Goal: Task Accomplishment & Management: Use online tool/utility

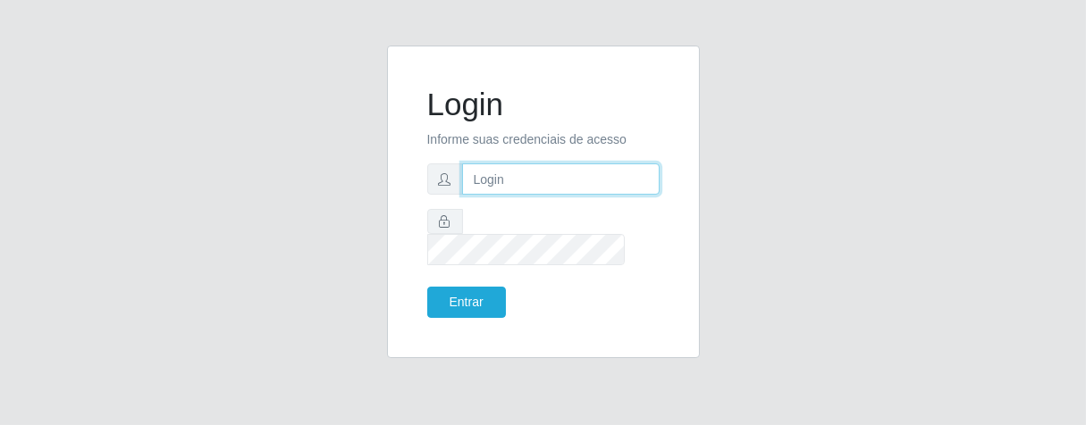
click at [515, 195] on input "text" at bounding box center [560, 178] width 197 height 31
type input "e"
click at [500, 192] on input "E" at bounding box center [560, 178] width 197 height 31
type input "[PERSON_NAME]"
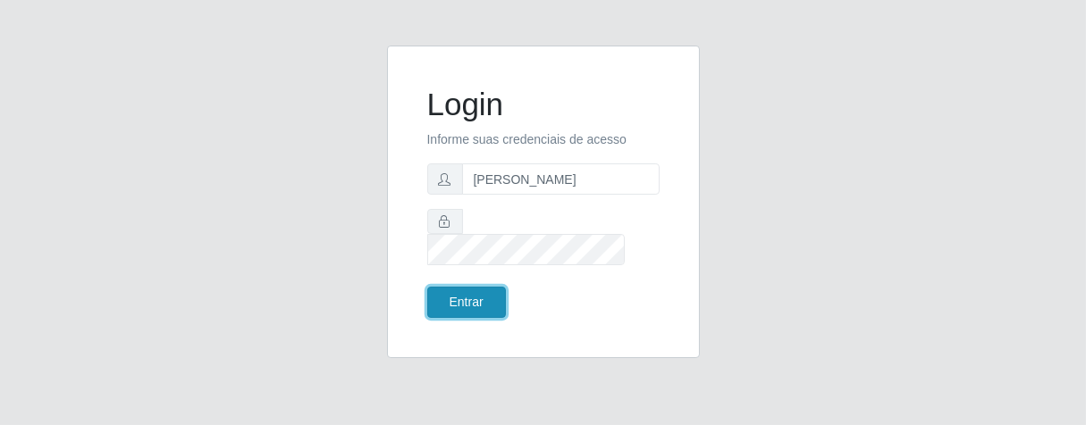
click at [479, 295] on button "Entrar" at bounding box center [466, 302] width 79 height 31
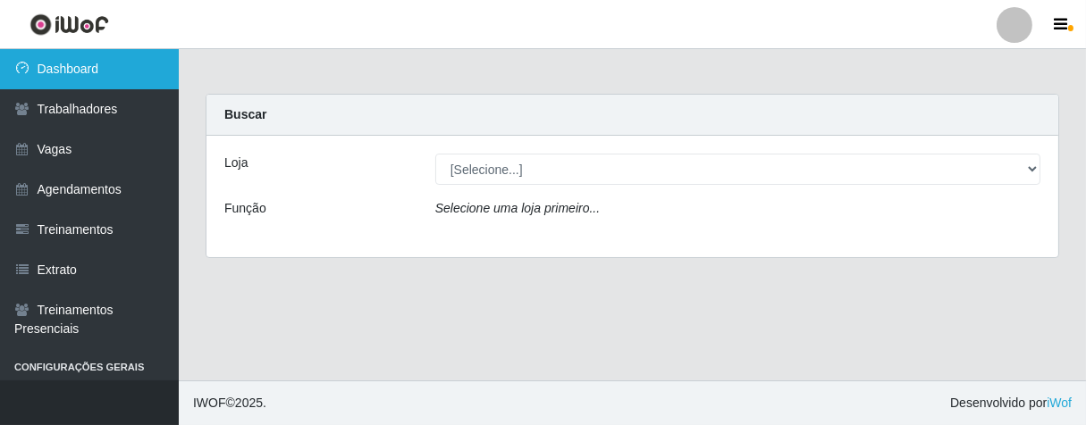
click at [100, 70] on link "Dashboard" at bounding box center [89, 69] width 179 height 40
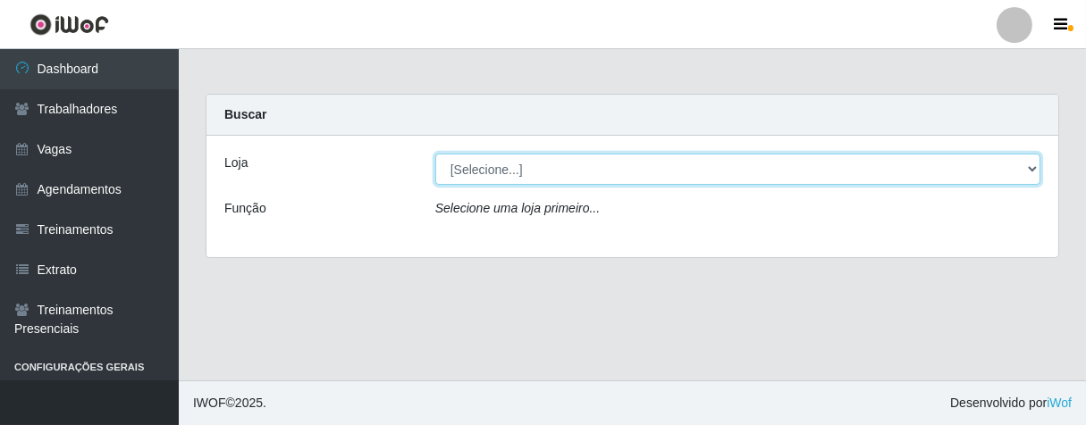
drag, startPoint x: 1039, startPoint y: 169, endPoint x: 1019, endPoint y: 173, distance: 20.2
click at [1036, 171] on select "[Selecione...] Superbox [GEOGRAPHIC_DATA] - Bessa" at bounding box center [737, 169] width 605 height 31
select select "206"
click at [435, 154] on select "[Selecione...] Superbox [GEOGRAPHIC_DATA] - Bessa" at bounding box center [737, 169] width 605 height 31
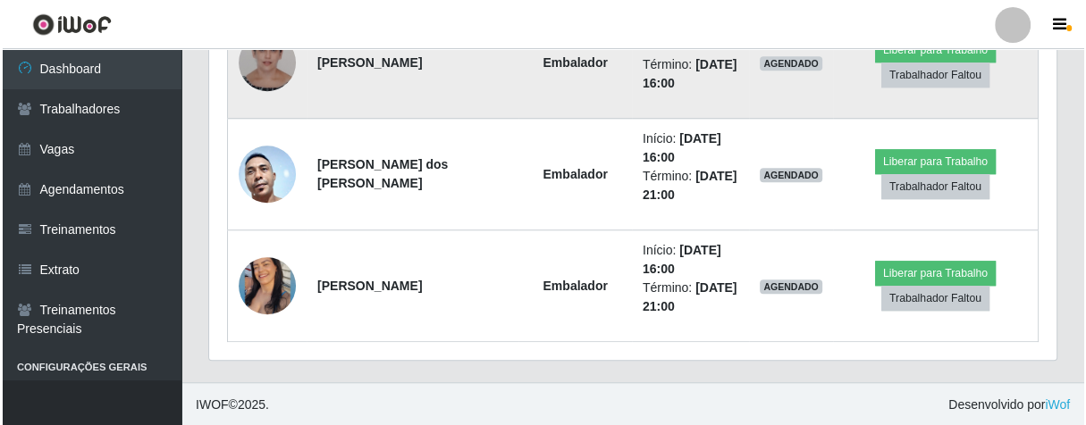
scroll to position [701, 0]
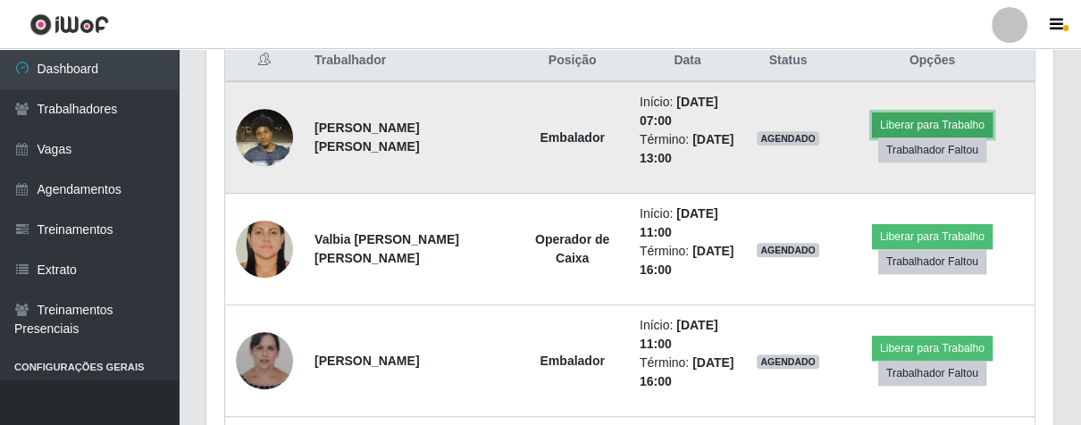
click at [917, 121] on button "Liberar para Trabalho" at bounding box center [932, 125] width 121 height 25
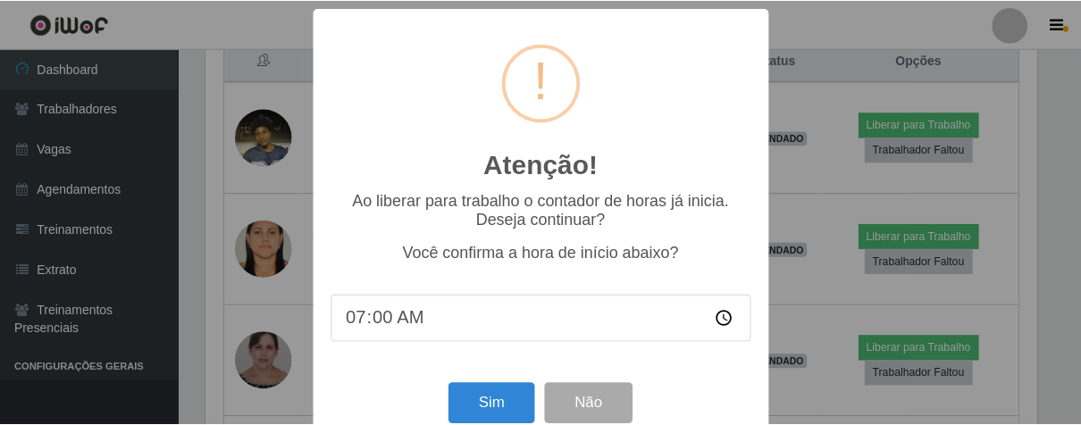
scroll to position [39, 0]
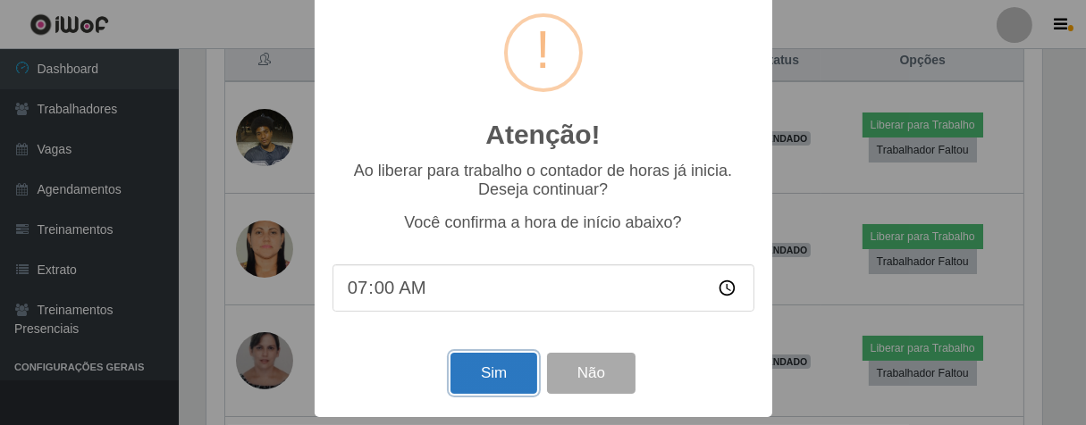
click at [492, 381] on button "Sim" at bounding box center [493, 374] width 87 height 42
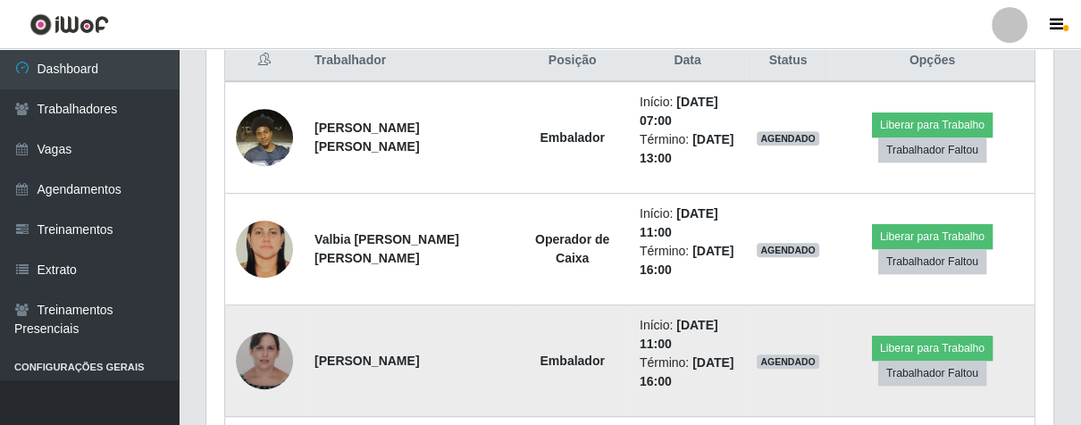
scroll to position [370, 836]
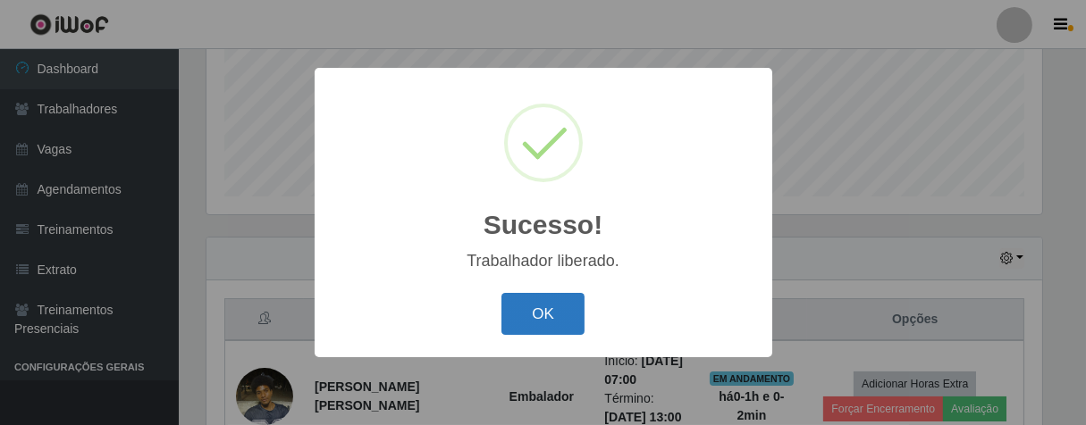
click at [578, 322] on button "OK" at bounding box center [542, 314] width 83 height 42
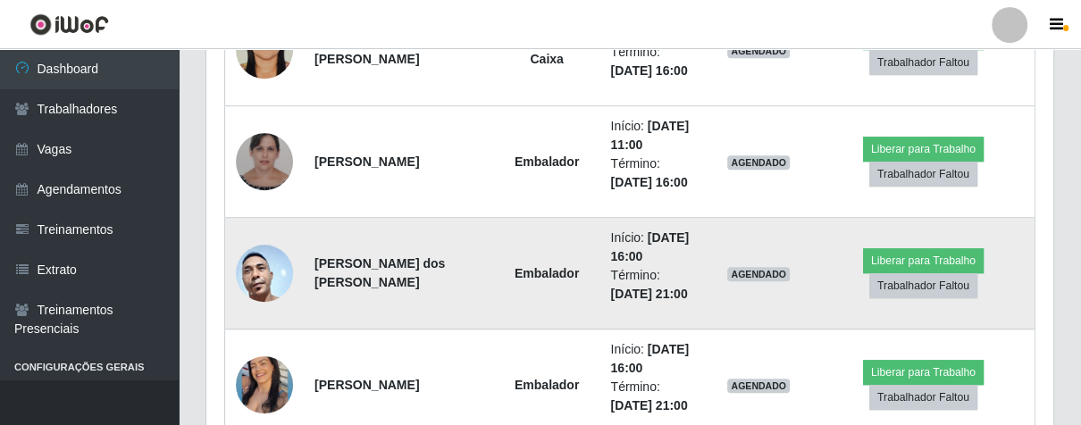
scroll to position [701, 0]
